Goal: Task Accomplishment & Management: Use online tool/utility

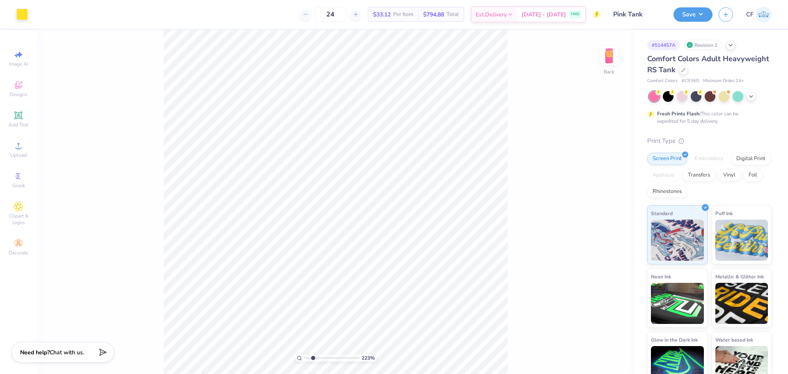
type input "2.23"
click at [313, 361] on input "range" at bounding box center [331, 357] width 55 height 7
type input "1.07"
type input "1.63"
type input "3.40"
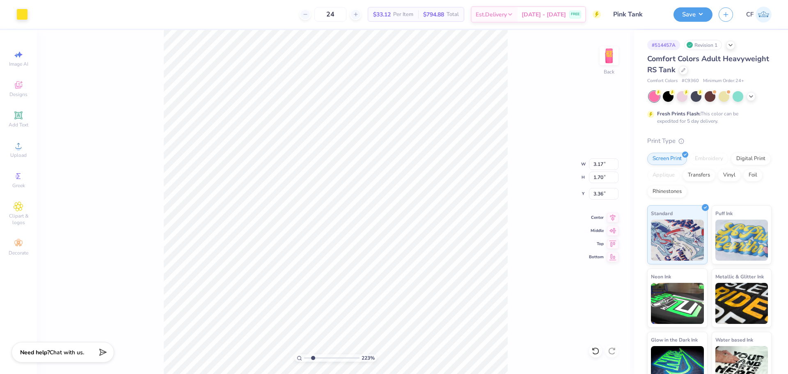
type input "3.79"
drag, startPoint x: 315, startPoint y: 362, endPoint x: 255, endPoint y: 351, distance: 60.5
type input "1"
click at [304, 354] on input "range" at bounding box center [331, 357] width 55 height 7
click at [605, 51] on img at bounding box center [609, 55] width 33 height 33
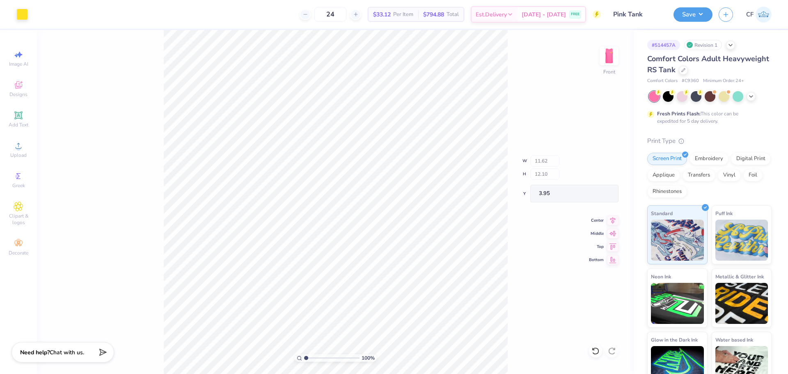
type input "2.40"
type input "4.22"
type input "7.29"
click at [611, 57] on img at bounding box center [609, 55] width 33 height 33
click at [612, 55] on img at bounding box center [609, 55] width 33 height 33
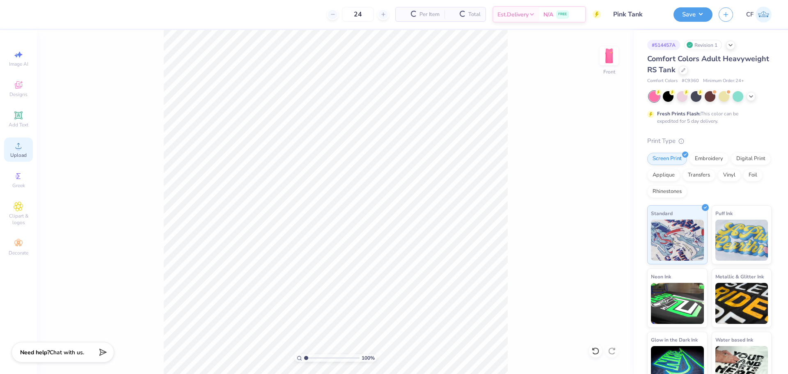
click at [18, 148] on circle at bounding box center [18, 148] width 5 height 5
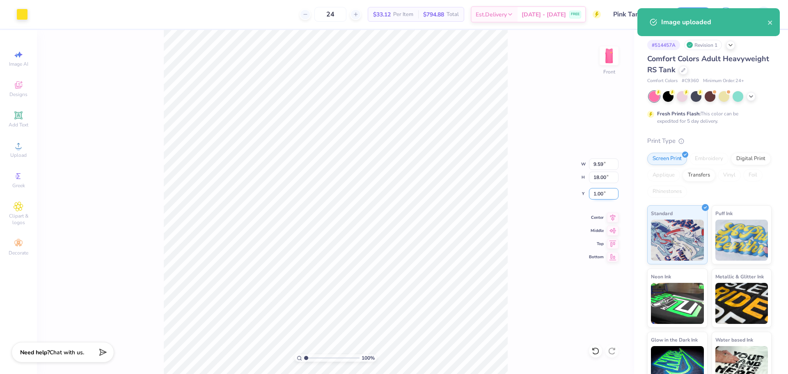
click at [603, 193] on input "1.00" at bounding box center [604, 193] width 30 height 11
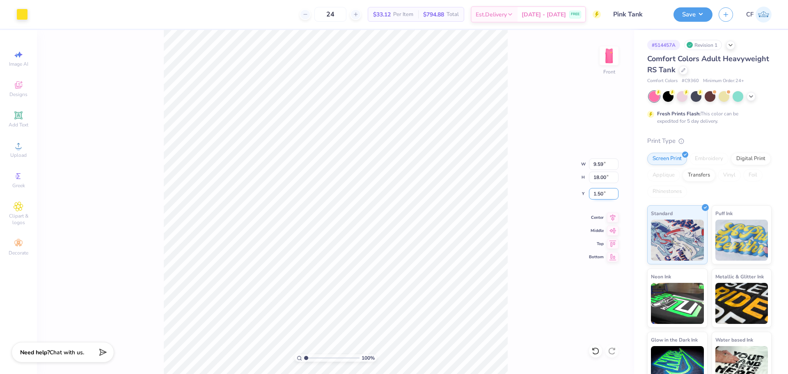
click at [605, 195] on input "1.50" at bounding box center [604, 193] width 30 height 11
type input "1.50"
click at [601, 178] on input "18.00" at bounding box center [604, 177] width 30 height 11
type input "15.00"
type input "7.99"
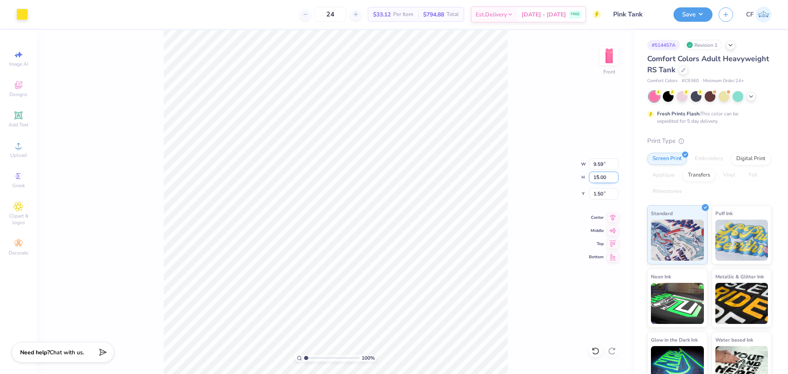
type input "3.00"
click at [516, 216] on div "100 % Front W 7.99 7.99 " H 15.00 15.00 " Y 3.00 3.00 " Center Middle Top Bottom" at bounding box center [335, 202] width 597 height 344
click at [616, 219] on icon at bounding box center [612, 216] width 11 height 10
click at [610, 60] on img at bounding box center [609, 55] width 33 height 33
click at [696, 16] on button "Save" at bounding box center [693, 13] width 39 height 14
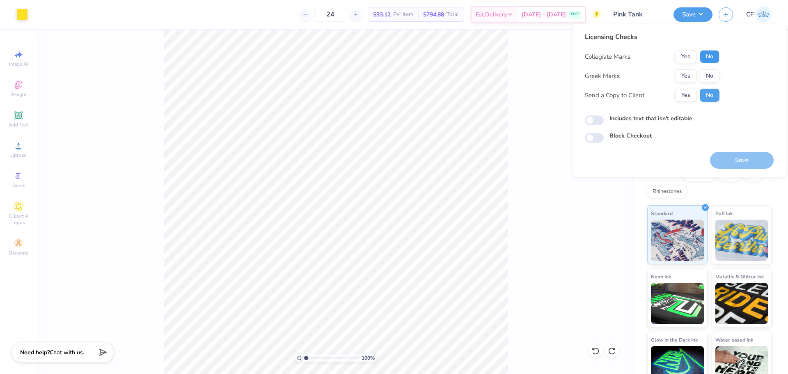
click at [707, 58] on button "No" at bounding box center [710, 56] width 20 height 13
click at [685, 74] on button "Yes" at bounding box center [685, 75] width 21 height 13
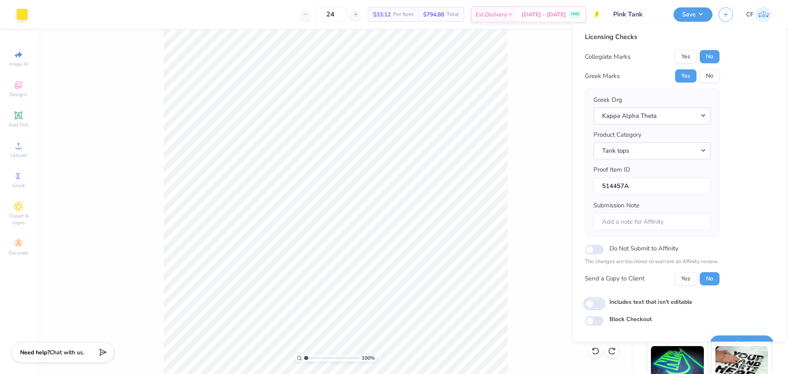
click at [598, 300] on input "Includes text that isn't editable" at bounding box center [594, 304] width 19 height 10
checkbox input "true"
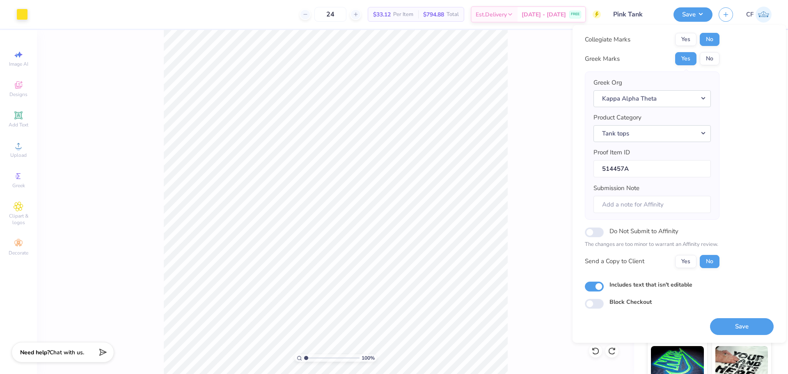
click at [736, 328] on button "Save" at bounding box center [742, 326] width 64 height 17
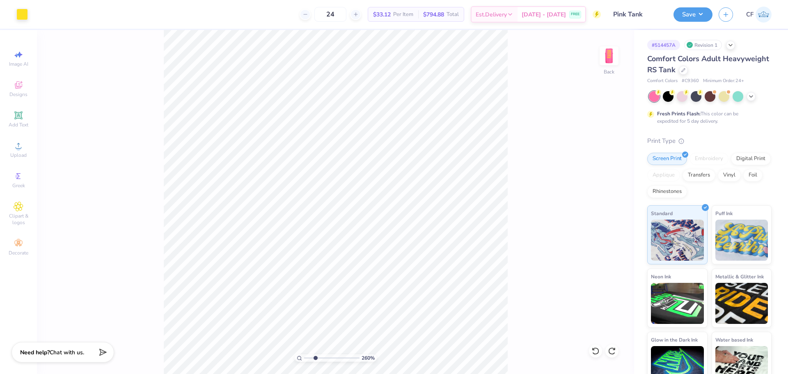
drag, startPoint x: 309, startPoint y: 360, endPoint x: 315, endPoint y: 359, distance: 6.2
click at [315, 359] on input "range" at bounding box center [331, 357] width 55 height 7
drag, startPoint x: 316, startPoint y: 356, endPoint x: 330, endPoint y: 356, distance: 14.8
type input "5.14"
click at [329, 357] on input "range" at bounding box center [331, 357] width 55 height 7
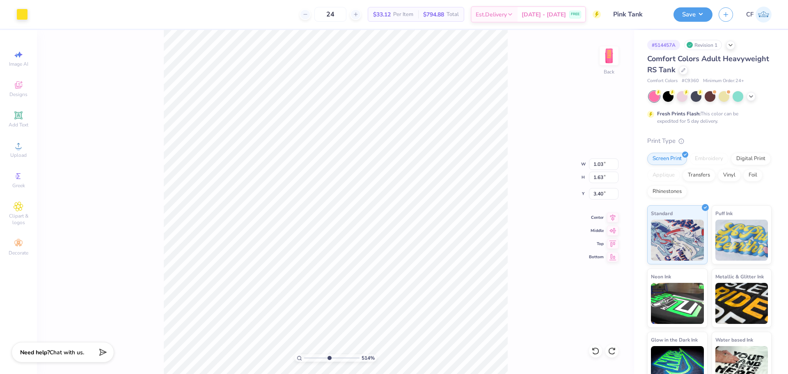
type input "3.30"
drag, startPoint x: 328, startPoint y: 359, endPoint x: 317, endPoint y: 354, distance: 12.1
type input "2.15"
click at [312, 355] on input "range" at bounding box center [331, 357] width 55 height 7
type input "0.50"
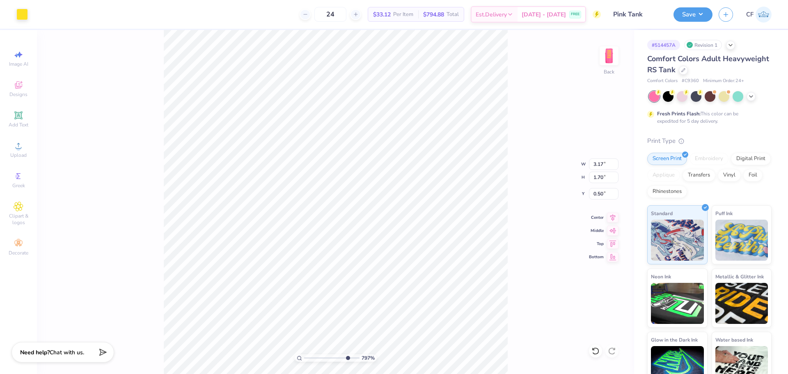
drag, startPoint x: 313, startPoint y: 357, endPoint x: 347, endPoint y: 346, distance: 36.0
click at [347, 354] on input "range" at bounding box center [331, 357] width 55 height 7
drag, startPoint x: 348, startPoint y: 358, endPoint x: 293, endPoint y: 333, distance: 59.7
click at [304, 354] on input "range" at bounding box center [331, 357] width 55 height 7
drag, startPoint x: 305, startPoint y: 358, endPoint x: 325, endPoint y: 361, distance: 21.2
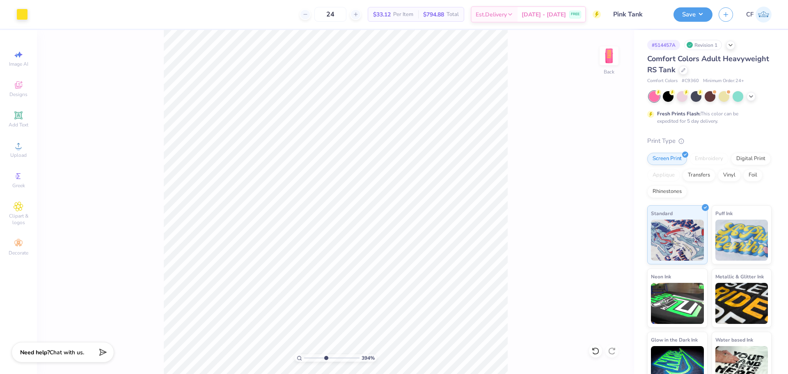
click at [325, 361] on input "range" at bounding box center [331, 357] width 55 height 7
drag, startPoint x: 324, startPoint y: 357, endPoint x: 362, endPoint y: 358, distance: 38.2
click at [357, 358] on input "range" at bounding box center [330, 357] width 53 height 7
drag, startPoint x: 352, startPoint y: 356, endPoint x: 287, endPoint y: 307, distance: 81.8
type input "1"
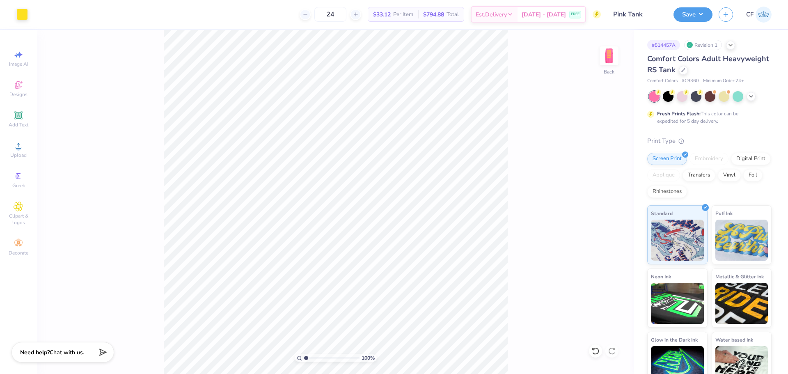
click at [304, 354] on input "range" at bounding box center [331, 357] width 55 height 7
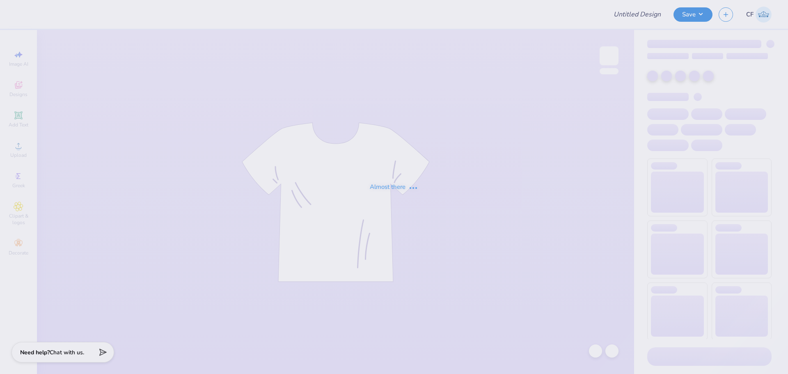
type input "Beta Fall 2025 Philo Shirt"
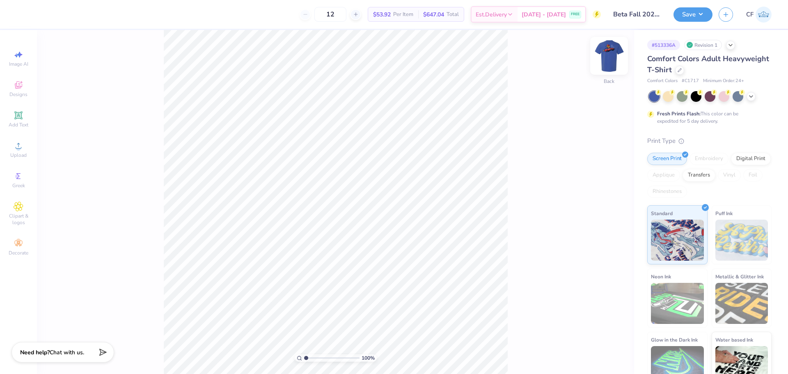
click at [606, 60] on img at bounding box center [609, 55] width 33 height 33
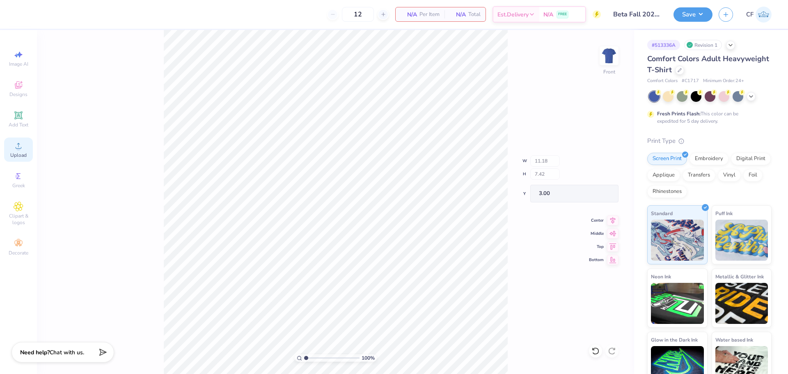
click at [11, 154] on span "Upload" at bounding box center [18, 155] width 16 height 7
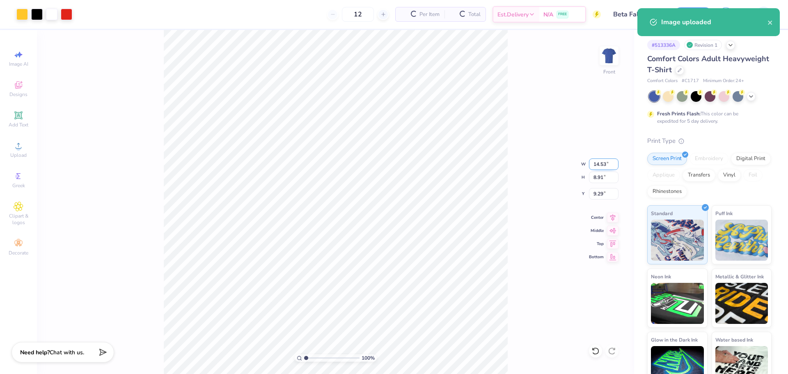
click at [604, 166] on input "14.53" at bounding box center [604, 163] width 30 height 11
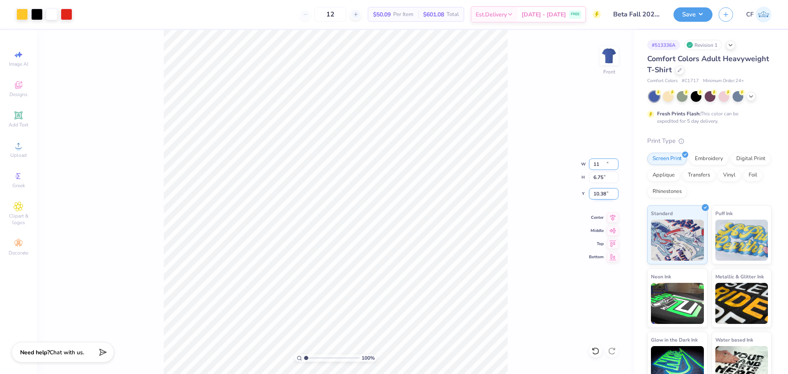
type input "11.00"
type input "6.75"
click at [601, 195] on input "10.38" at bounding box center [604, 193] width 30 height 11
type input "3.00"
click at [600, 163] on input "11.00" at bounding box center [604, 163] width 30 height 11
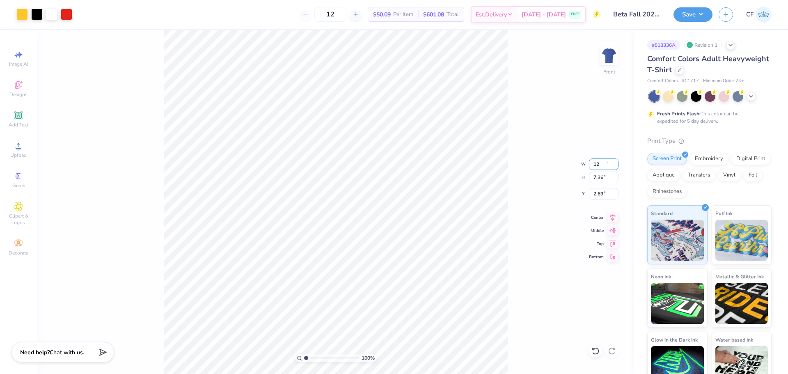
type input "12.00"
type input "7.36"
click at [601, 193] on input "2.69" at bounding box center [604, 193] width 30 height 11
type input "3.00"
click at [692, 17] on button "Save" at bounding box center [693, 13] width 39 height 14
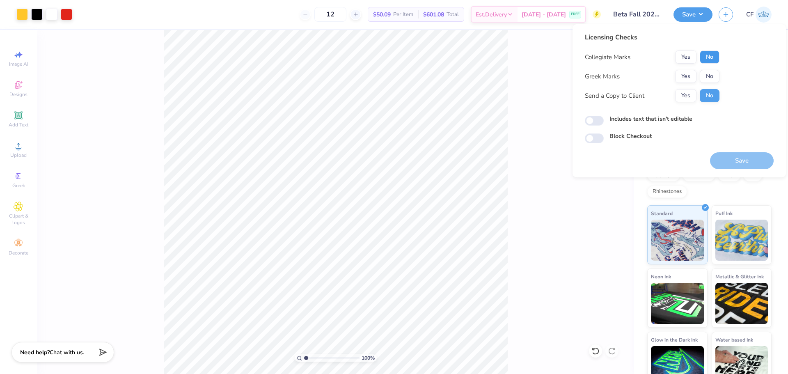
drag, startPoint x: 712, startPoint y: 57, endPoint x: 712, endPoint y: 69, distance: 11.1
click at [712, 58] on button "No" at bounding box center [710, 56] width 20 height 13
click at [711, 72] on button "No" at bounding box center [710, 76] width 20 height 13
click at [686, 91] on button "Yes" at bounding box center [685, 95] width 21 height 13
click at [595, 124] on input "Includes text that isn't editable" at bounding box center [594, 121] width 19 height 10
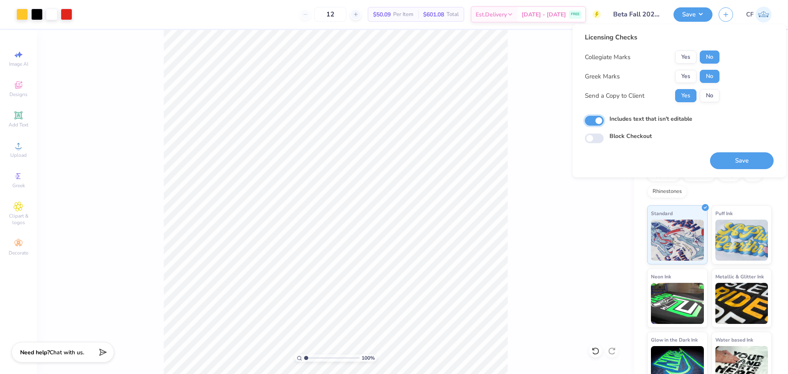
checkbox input "true"
click at [752, 154] on button "Save" at bounding box center [742, 160] width 64 height 17
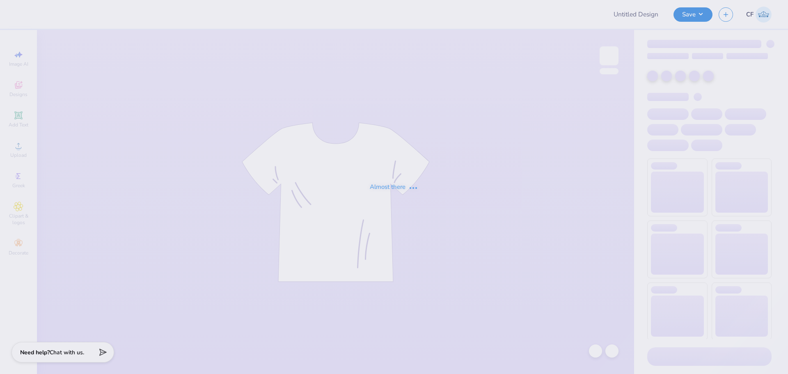
type input "kd jersey"
